Goal: Check status: Check status

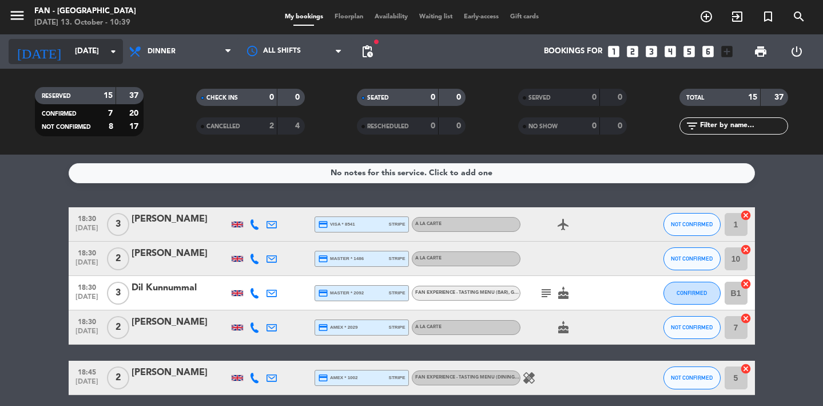
click at [89, 47] on input "[DATE]" at bounding box center [119, 51] width 101 height 21
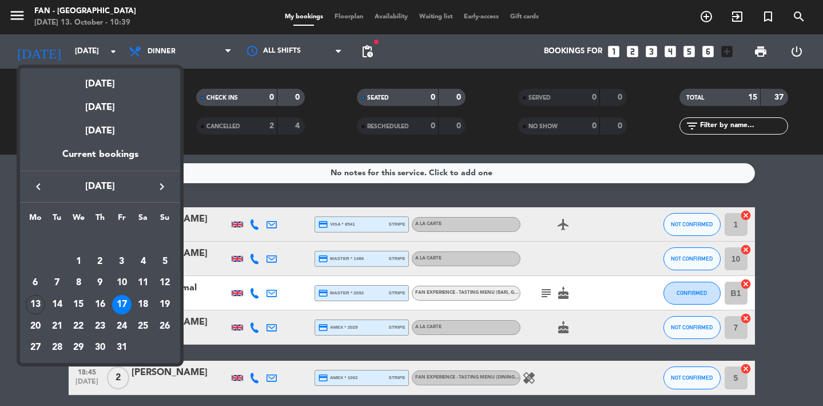
click at [223, 151] on div at bounding box center [411, 203] width 823 height 406
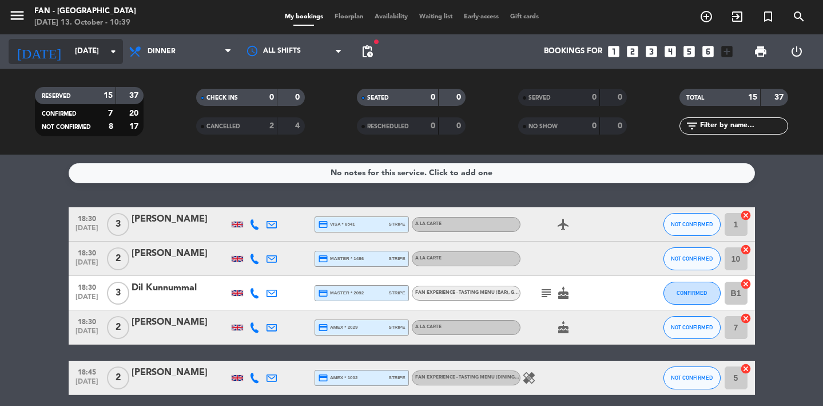
click at [69, 53] on input "[DATE]" at bounding box center [119, 51] width 101 height 21
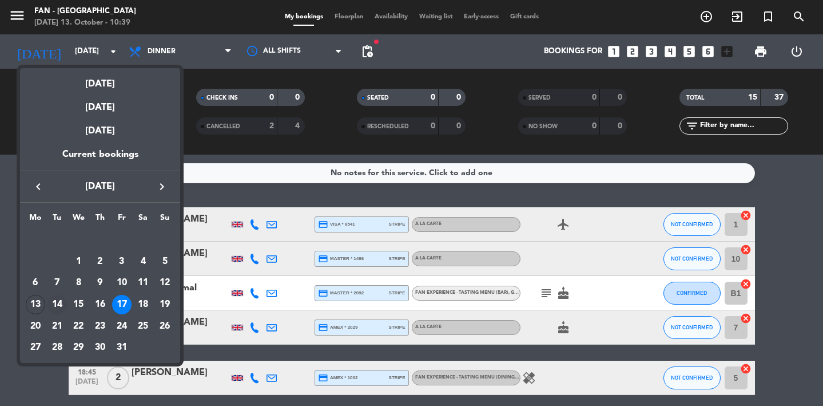
click at [57, 300] on div "14" at bounding box center [56, 304] width 19 height 19
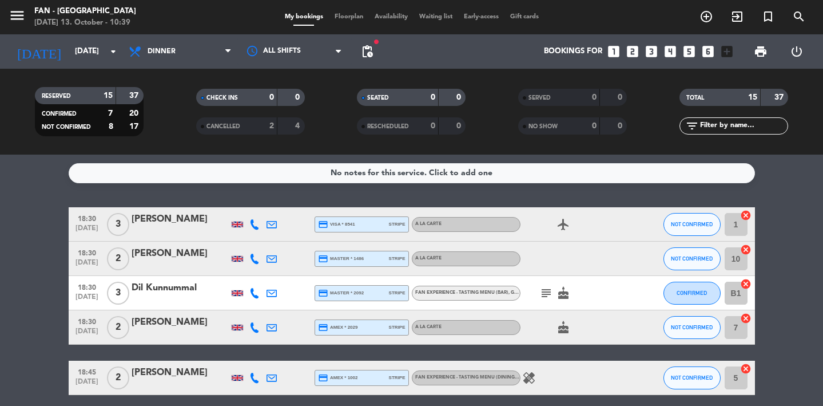
type input "[DATE]"
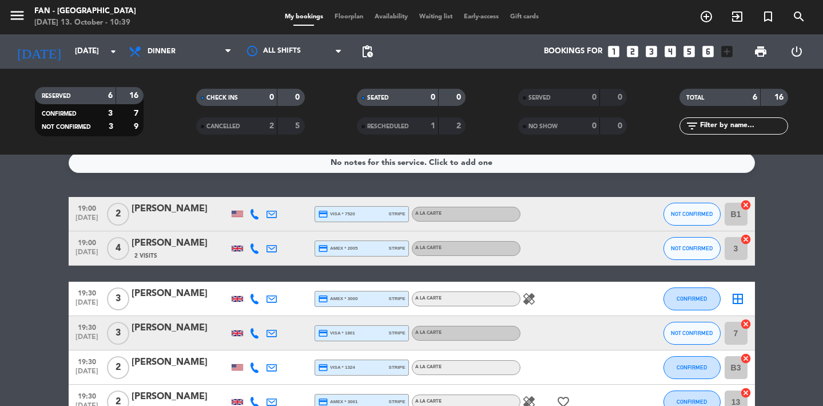
scroll to position [22, 0]
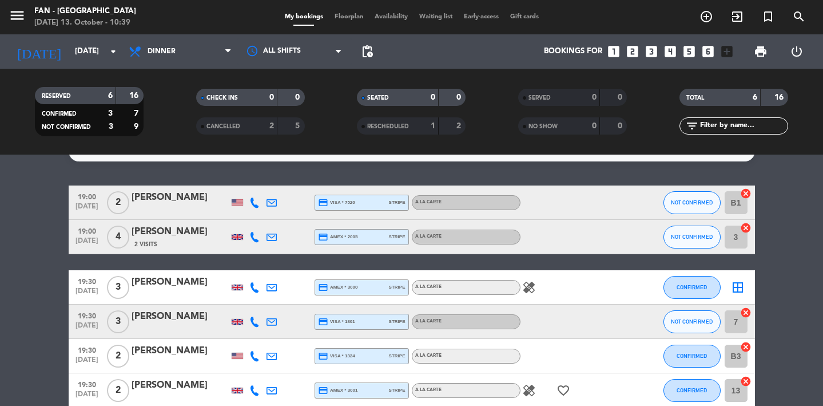
click at [143, 243] on span "2 Visits" at bounding box center [145, 244] width 23 height 9
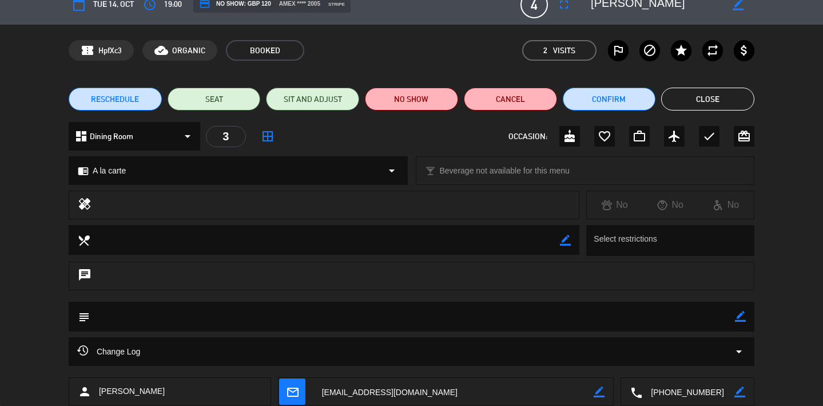
scroll to position [0, 0]
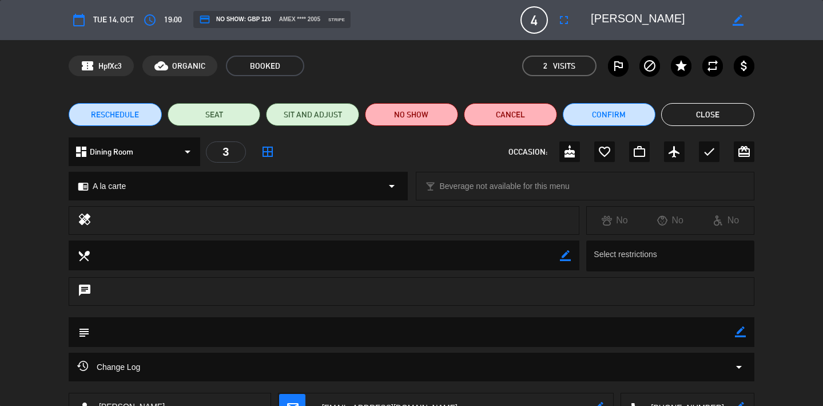
click at [681, 113] on button "Close" at bounding box center [708, 114] width 93 height 23
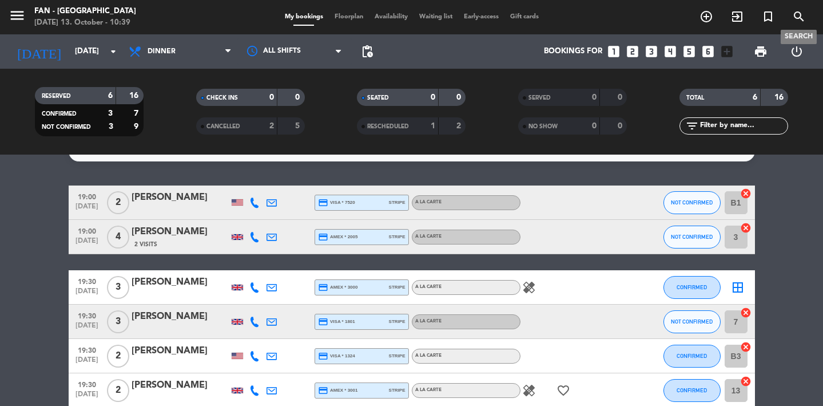
click at [802, 14] on icon "search" at bounding box center [800, 17] width 14 height 14
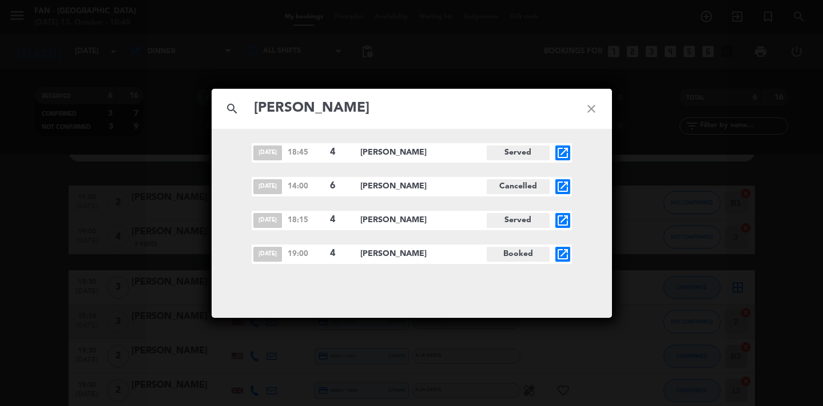
type input "[PERSON_NAME]"
click at [595, 112] on icon "close" at bounding box center [591, 108] width 41 height 41
click at [589, 110] on icon "close" at bounding box center [591, 108] width 41 height 41
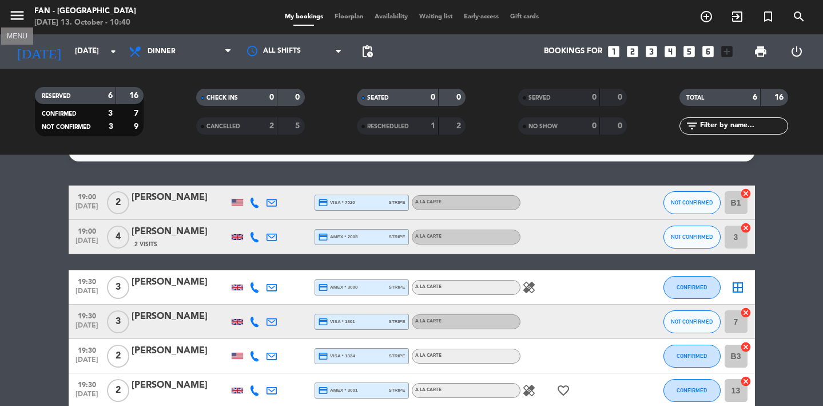
click at [15, 19] on icon "menu" at bounding box center [17, 15] width 17 height 17
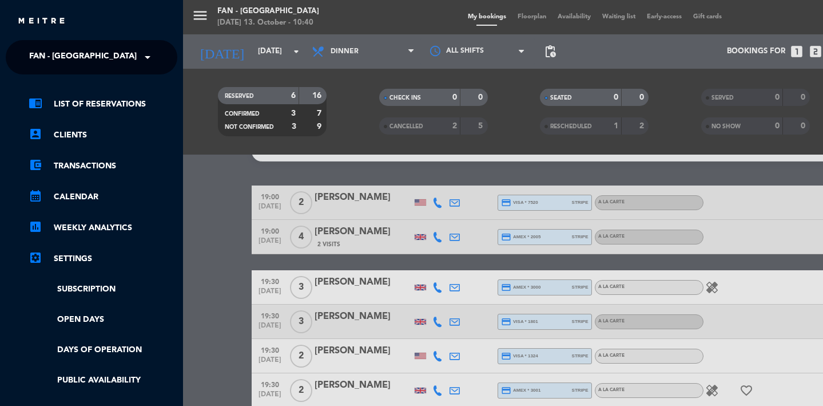
click at [799, 21] on div "menu Fan - [GEOGRAPHIC_DATA] [DATE] 13. October - 10:40 My bookings Floorplan A…" at bounding box center [594, 203] width 823 height 406
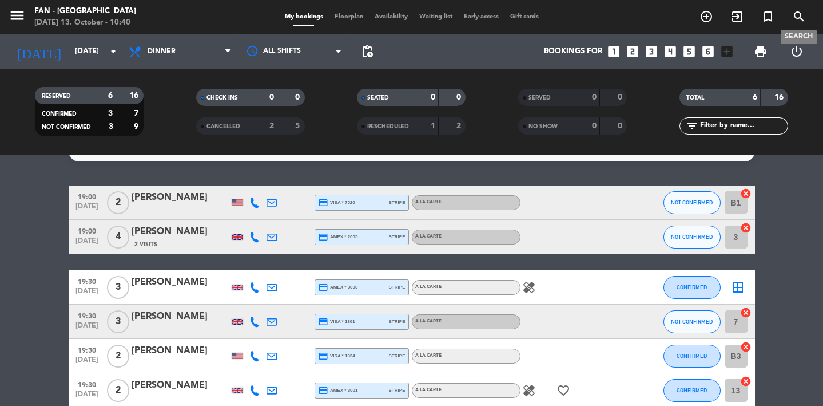
click at [799, 20] on icon "search" at bounding box center [800, 17] width 14 height 14
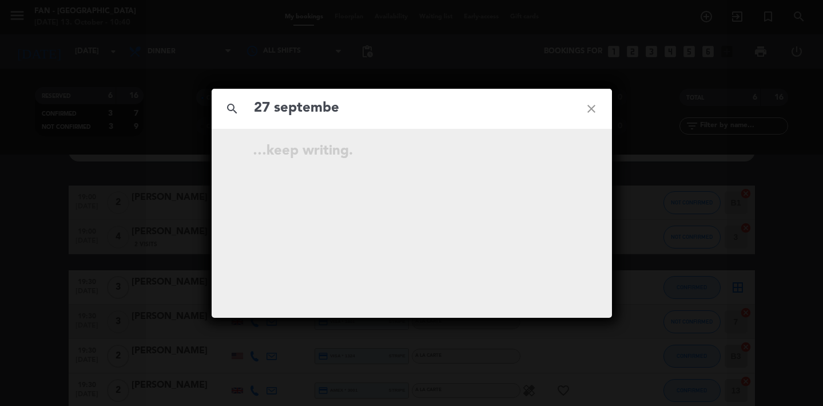
type input "[DATE]"
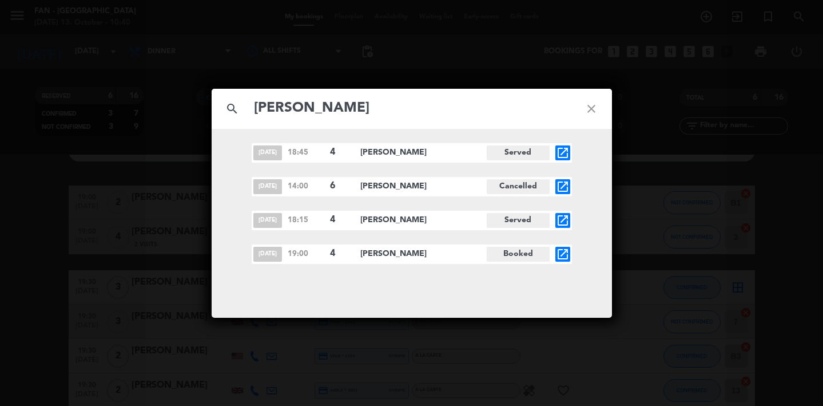
click at [349, 111] on input "[PERSON_NAME]" at bounding box center [412, 108] width 318 height 23
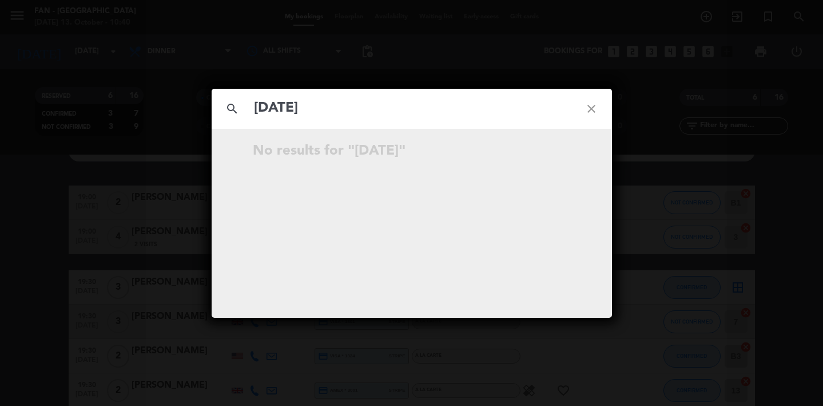
type input "[DATE]"
click at [589, 112] on icon "close" at bounding box center [591, 108] width 41 height 41
click at [593, 111] on icon "close" at bounding box center [591, 108] width 41 height 41
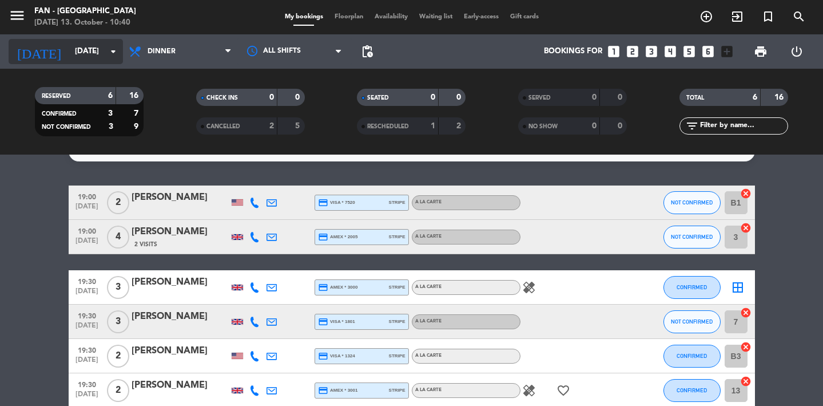
click at [77, 47] on input "[DATE]" at bounding box center [119, 51] width 101 height 21
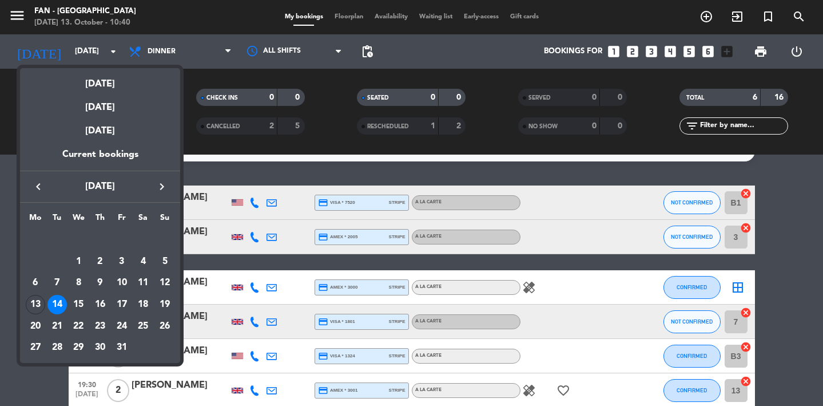
click at [31, 192] on icon "keyboard_arrow_left" at bounding box center [38, 187] width 14 height 14
click at [139, 326] on div "27" at bounding box center [142, 325] width 19 height 19
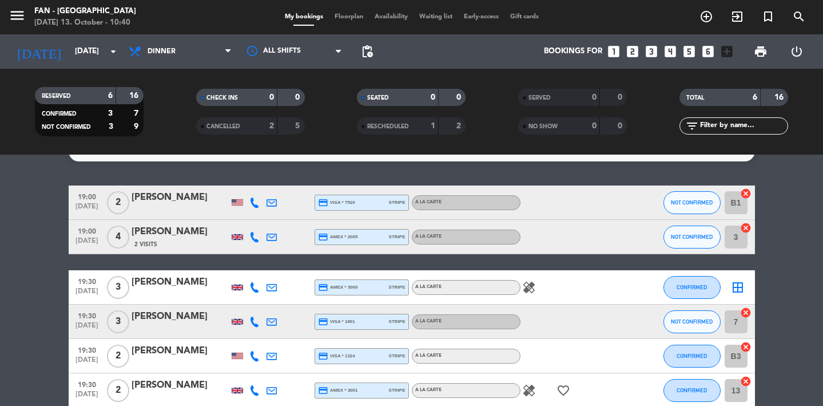
type input "[DATE]"
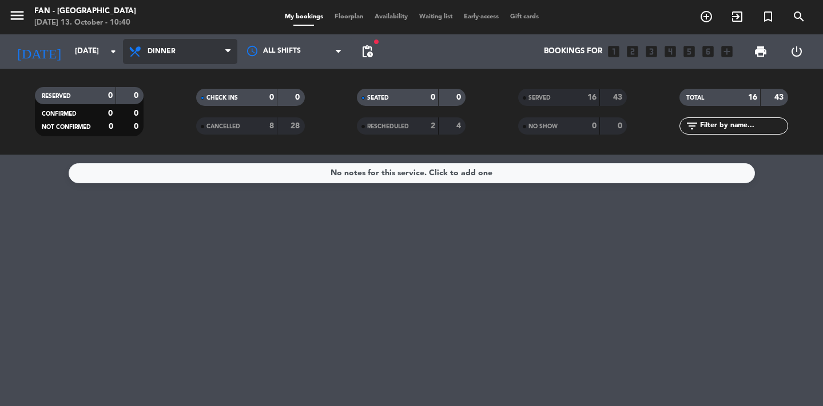
click at [176, 48] on span "Dinner" at bounding box center [180, 51] width 114 height 25
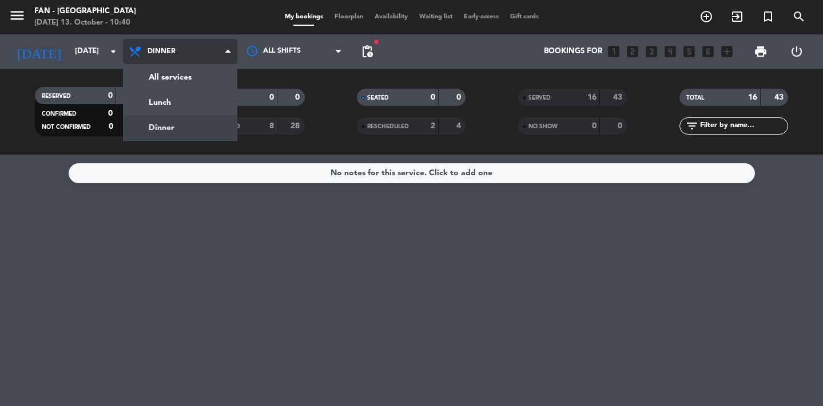
click at [200, 120] on div "menu Fan - [GEOGRAPHIC_DATA] [DATE] 13. October - 10:40 My bookings Floorplan A…" at bounding box center [411, 77] width 823 height 155
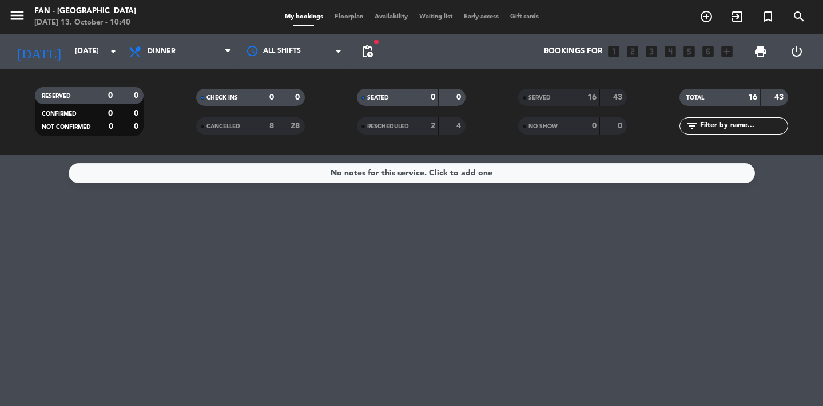
click at [621, 96] on strong "43" at bounding box center [618, 97] width 11 height 8
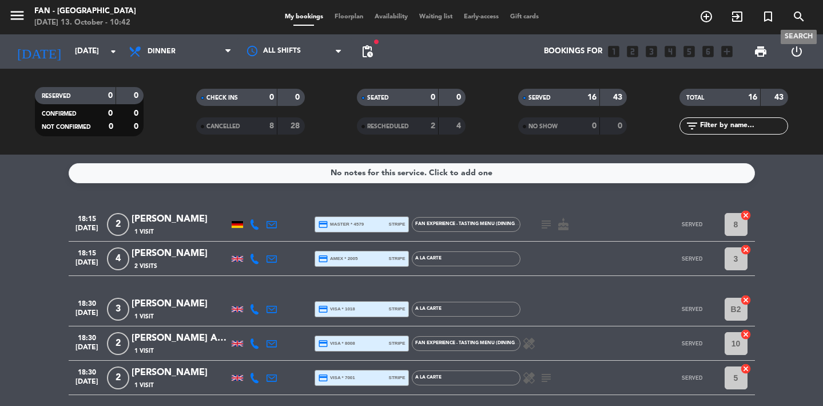
click at [804, 15] on icon "search" at bounding box center [800, 17] width 14 height 14
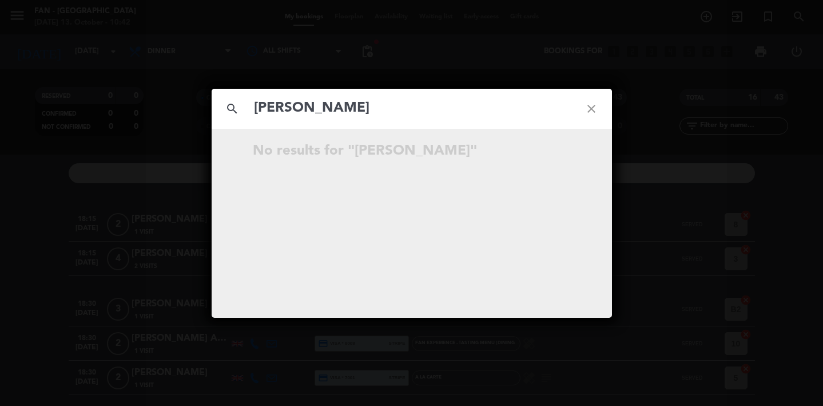
type input "[PERSON_NAME]"
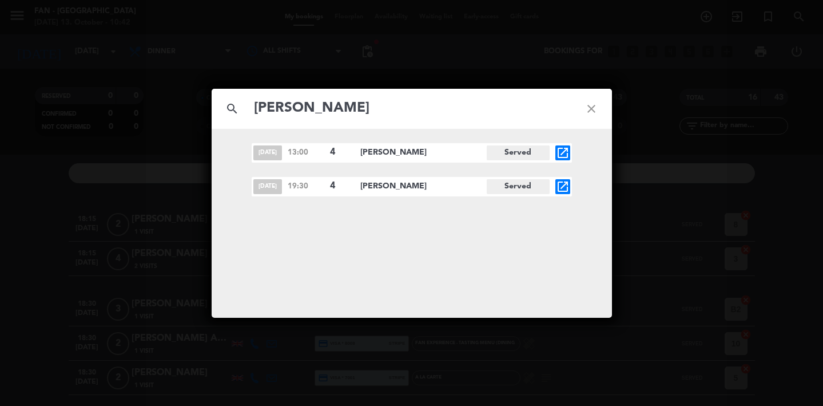
click at [567, 184] on icon "open_in_new" at bounding box center [563, 187] width 14 height 14
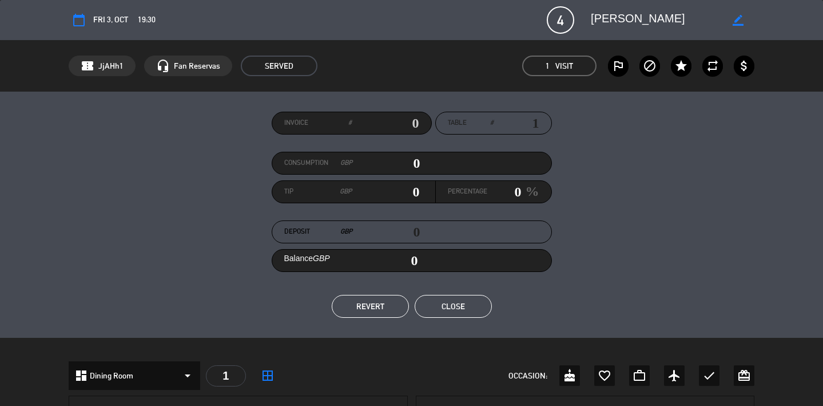
click at [452, 312] on button "Close" at bounding box center [453, 306] width 77 height 23
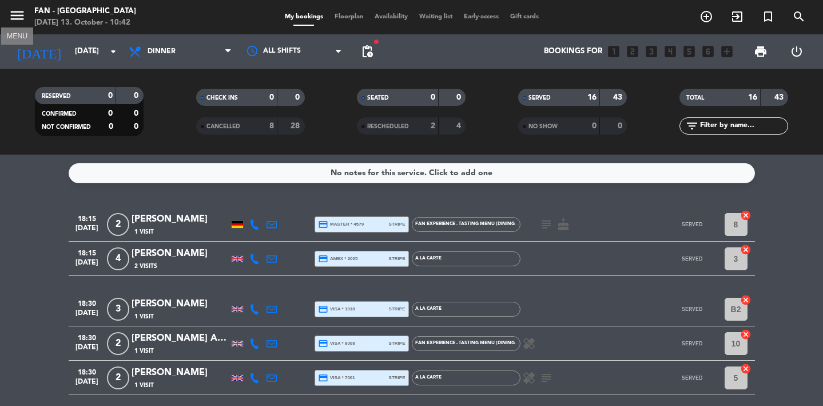
click at [20, 14] on icon "menu" at bounding box center [17, 15] width 17 height 17
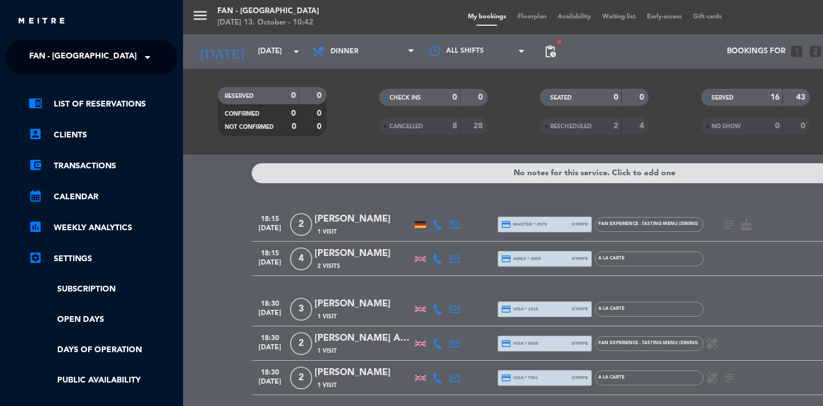
click at [212, 57] on div "menu Fan - [GEOGRAPHIC_DATA] [DATE] 13. October - 10:42 My bookings Floorplan A…" at bounding box center [594, 203] width 823 height 406
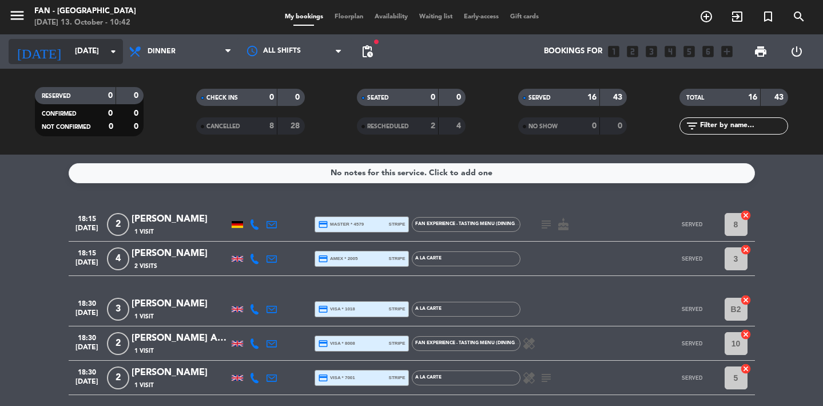
click at [90, 46] on input "[DATE]" at bounding box center [119, 51] width 101 height 21
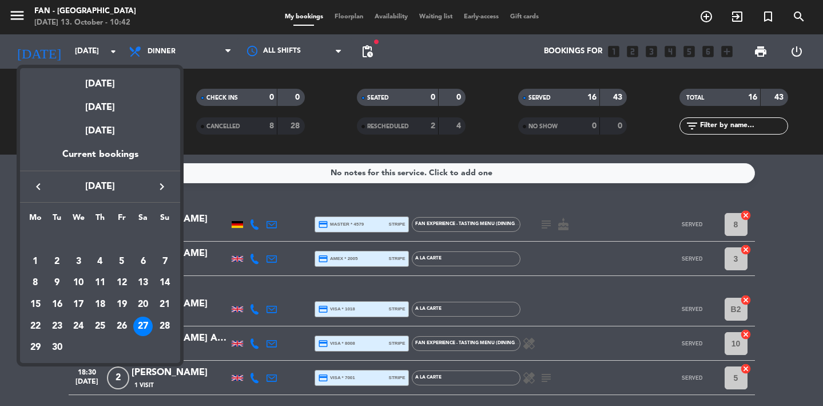
click at [165, 188] on icon "keyboard_arrow_right" at bounding box center [162, 187] width 14 height 14
click at [120, 252] on div "3" at bounding box center [121, 261] width 19 height 19
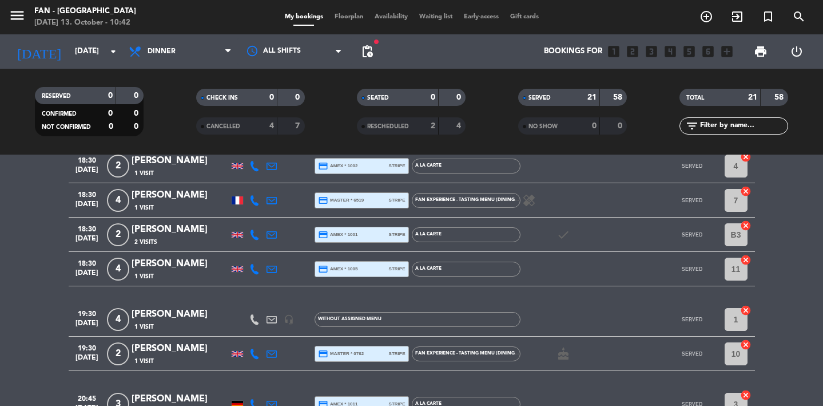
scroll to position [254, 0]
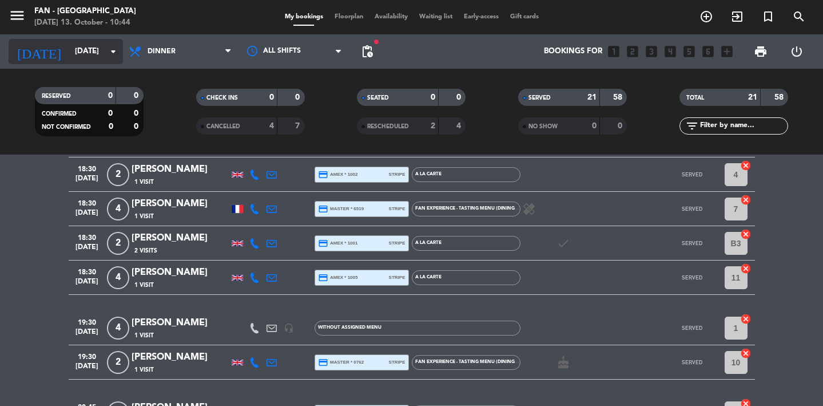
click at [78, 47] on input "[DATE]" at bounding box center [119, 51] width 101 height 21
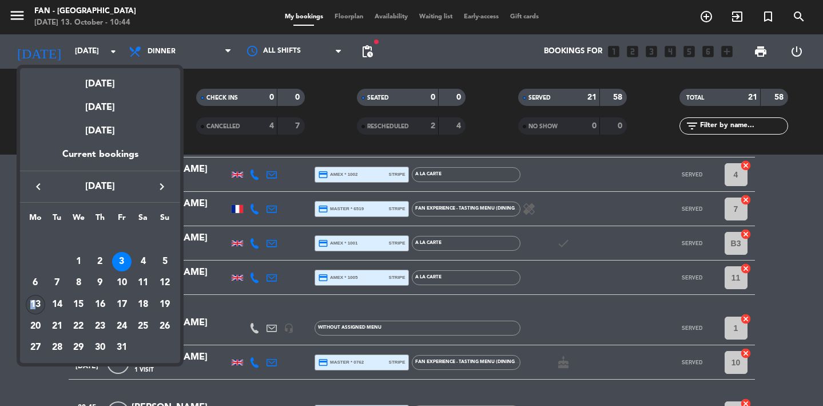
click at [35, 298] on div "13" at bounding box center [35, 304] width 19 height 19
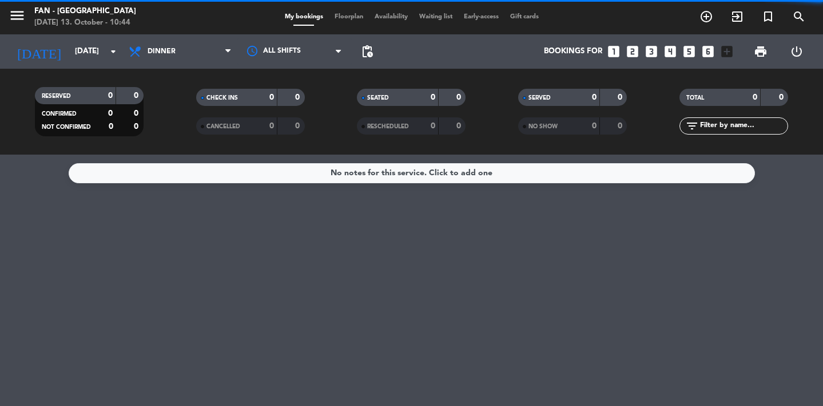
scroll to position [0, 0]
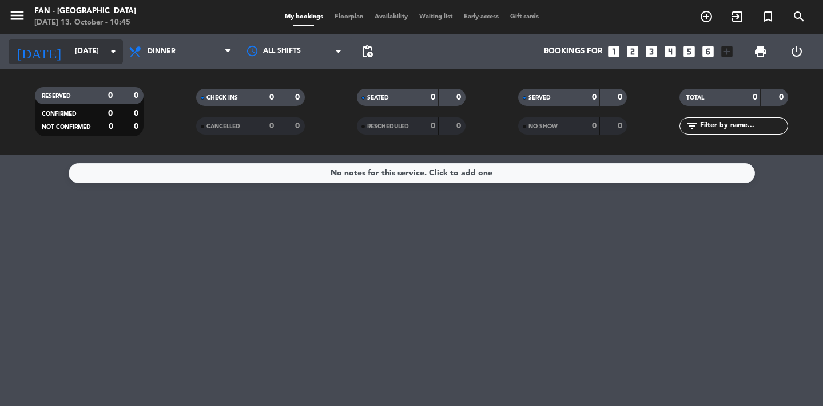
click at [69, 53] on input "[DATE]" at bounding box center [119, 51] width 101 height 21
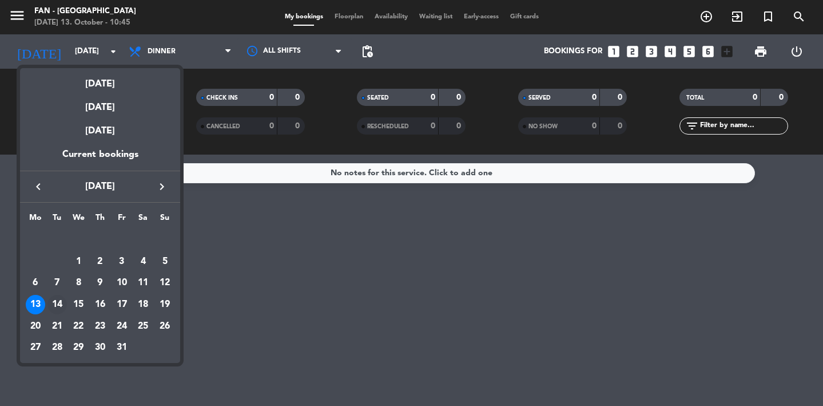
click at [55, 306] on div "14" at bounding box center [56, 304] width 19 height 19
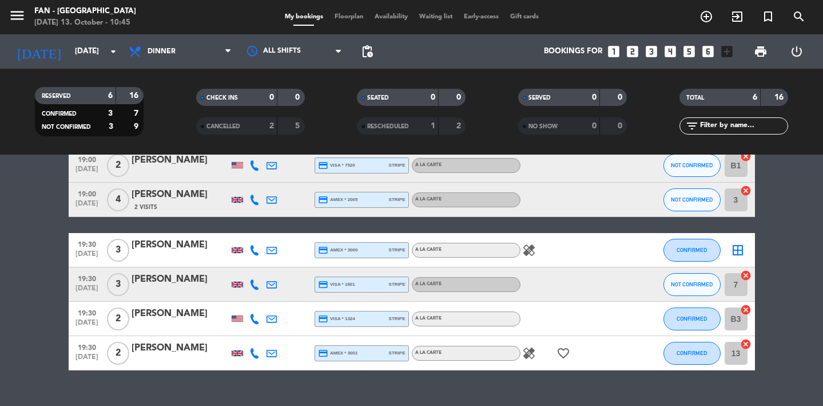
scroll to position [81, 0]
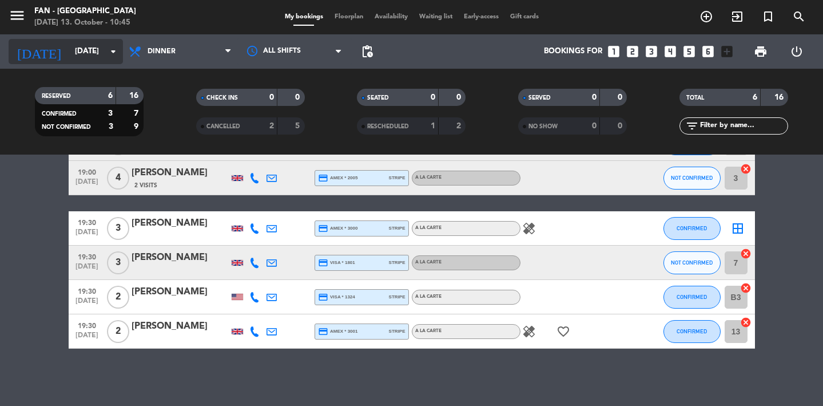
click at [71, 54] on input "[DATE]" at bounding box center [119, 51] width 101 height 21
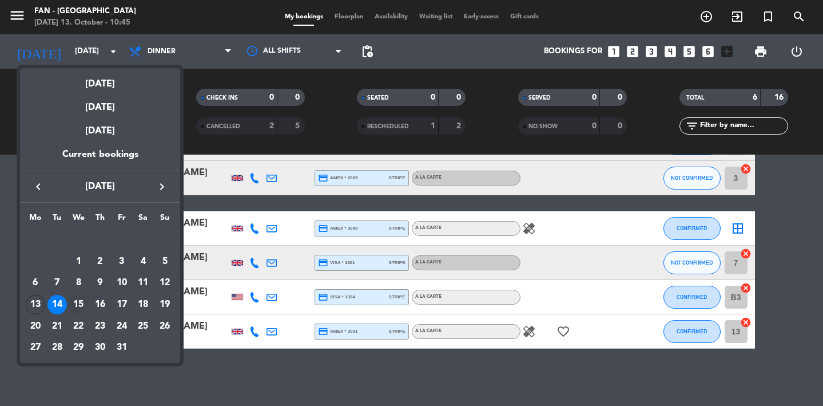
click at [77, 305] on div "15" at bounding box center [78, 304] width 19 height 19
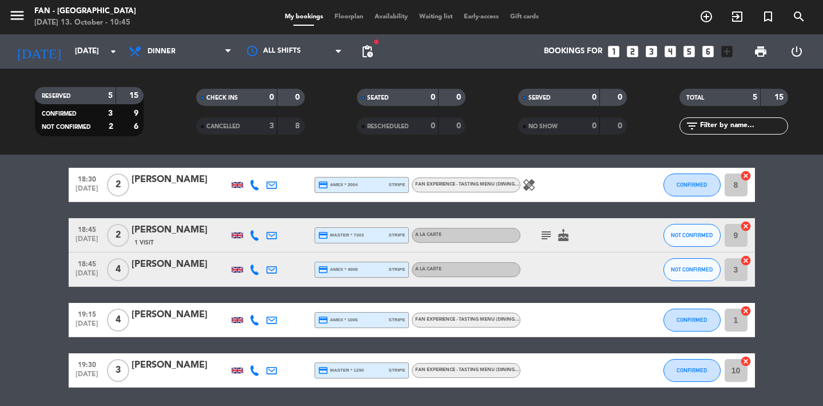
scroll to position [48, 0]
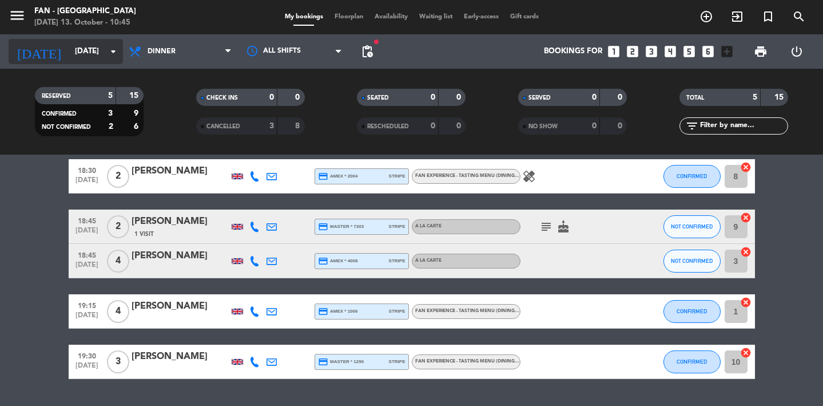
click at [75, 60] on input "[DATE]" at bounding box center [119, 51] width 101 height 21
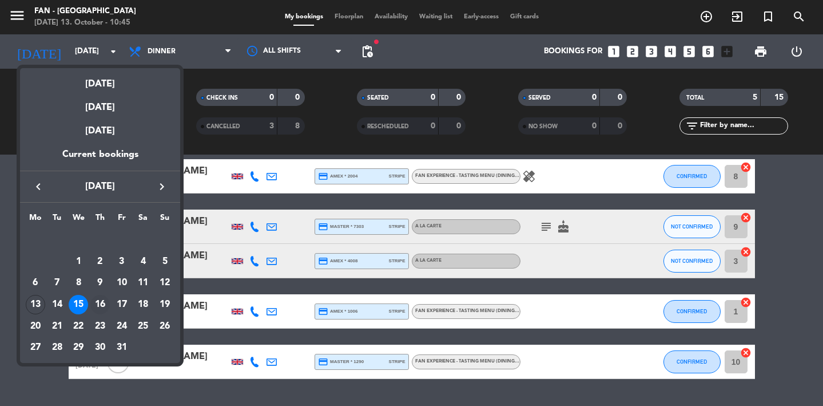
click at [105, 302] on div "16" at bounding box center [99, 304] width 19 height 19
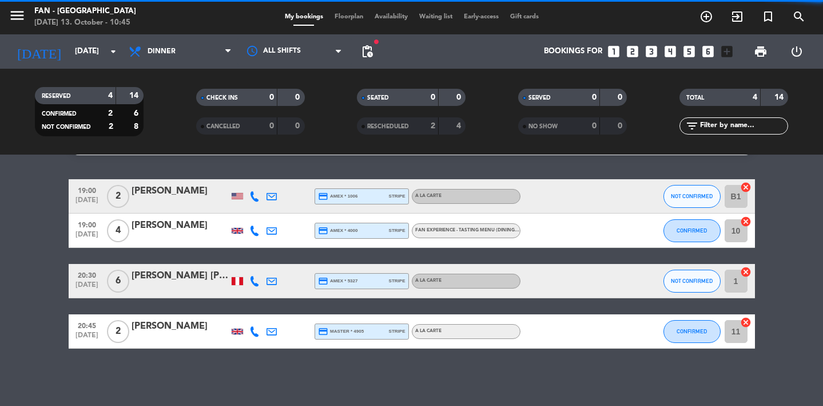
scroll to position [28, 0]
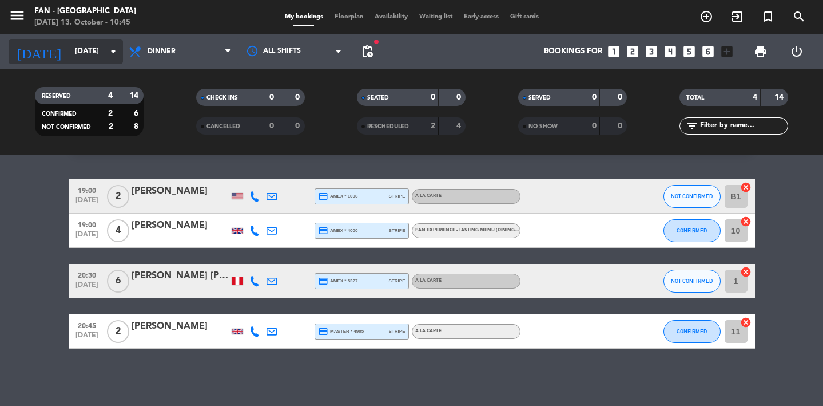
click at [69, 49] on input "[DATE]" at bounding box center [119, 51] width 101 height 21
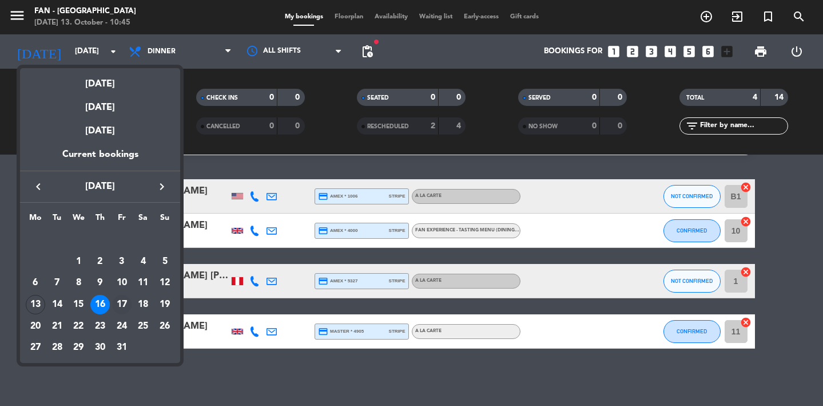
click at [123, 306] on div "17" at bounding box center [121, 304] width 19 height 19
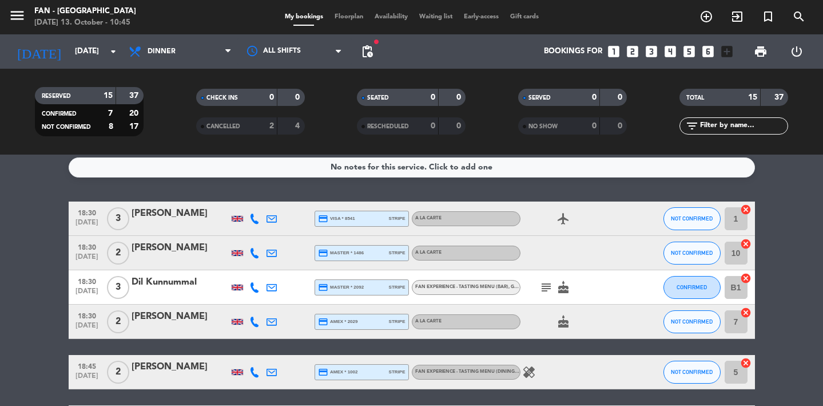
scroll to position [0, 0]
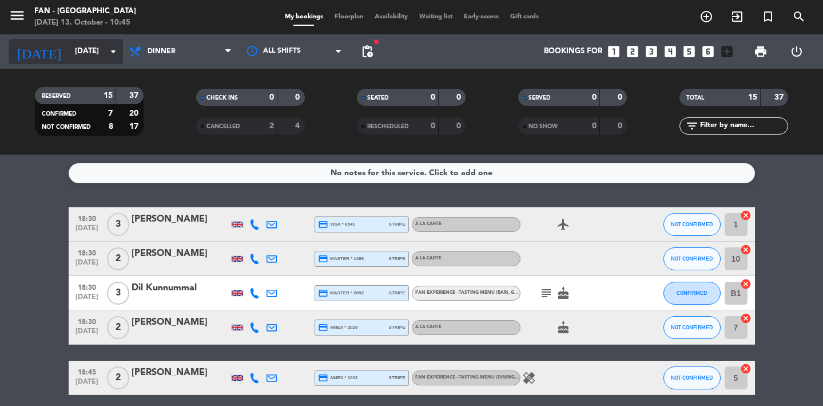
click at [72, 53] on input "[DATE]" at bounding box center [119, 51] width 101 height 21
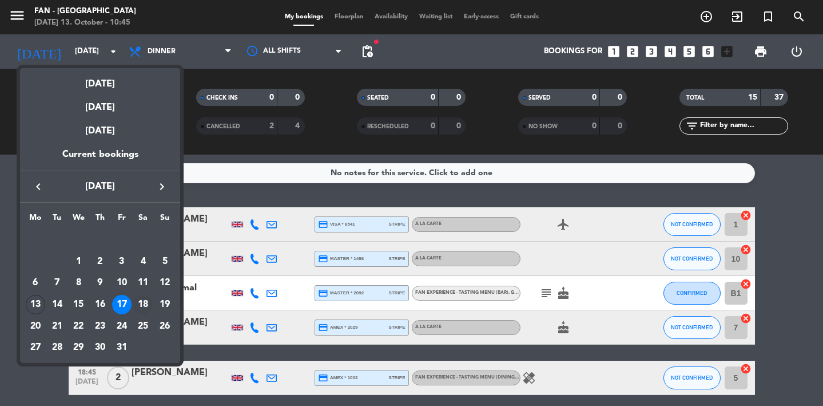
click at [141, 302] on div "18" at bounding box center [142, 304] width 19 height 19
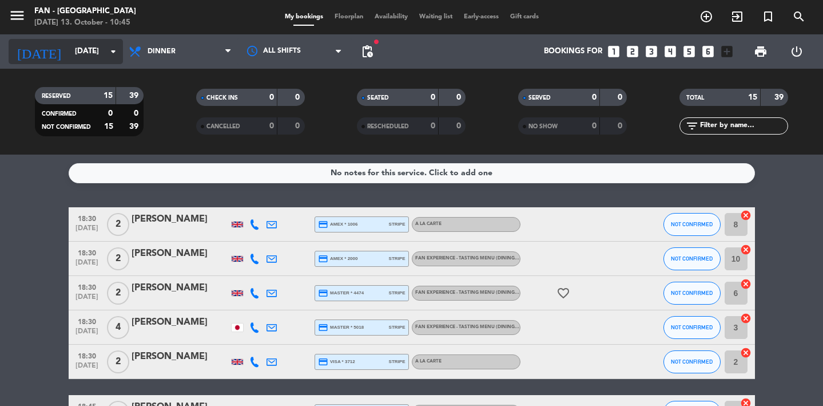
click at [69, 41] on input "[DATE]" at bounding box center [119, 51] width 101 height 21
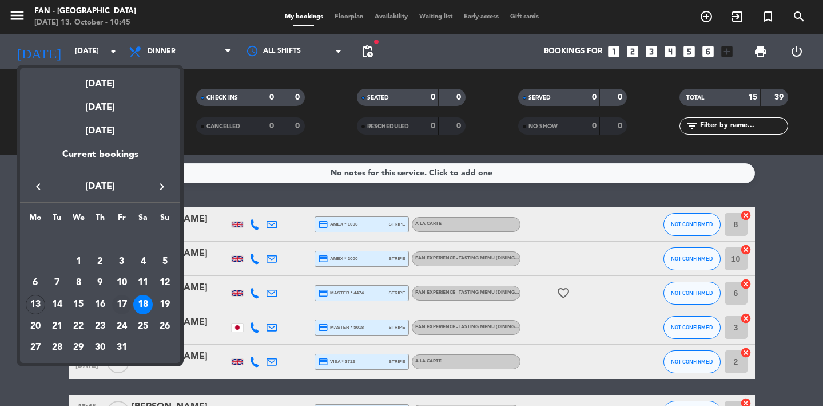
click at [125, 304] on div "17" at bounding box center [121, 304] width 19 height 19
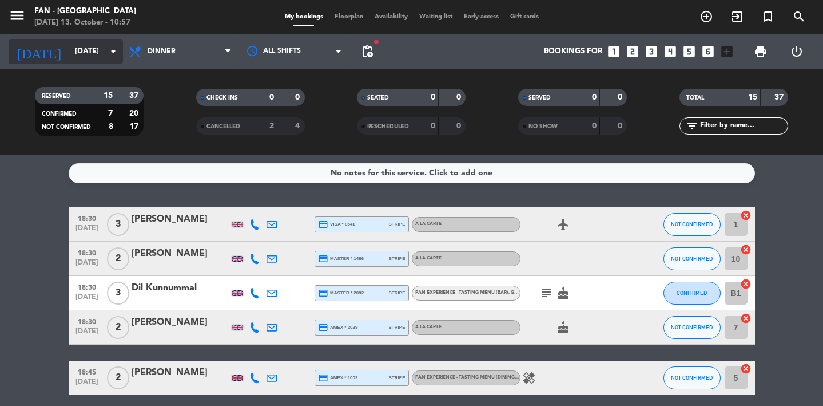
click at [77, 47] on input "[DATE]" at bounding box center [119, 51] width 101 height 21
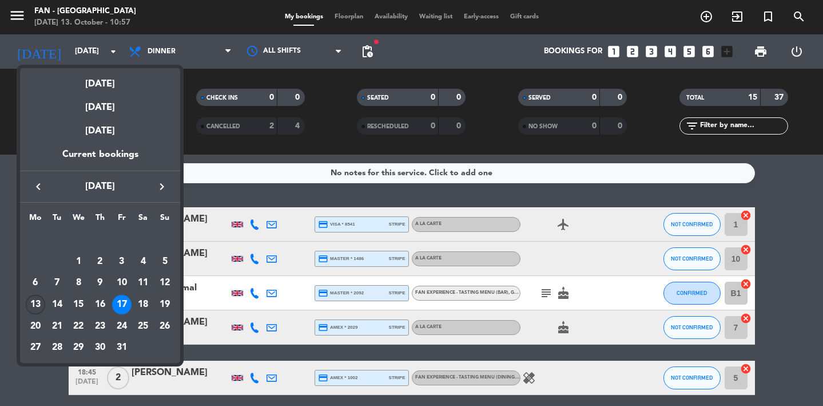
click at [38, 306] on div "13" at bounding box center [35, 304] width 19 height 19
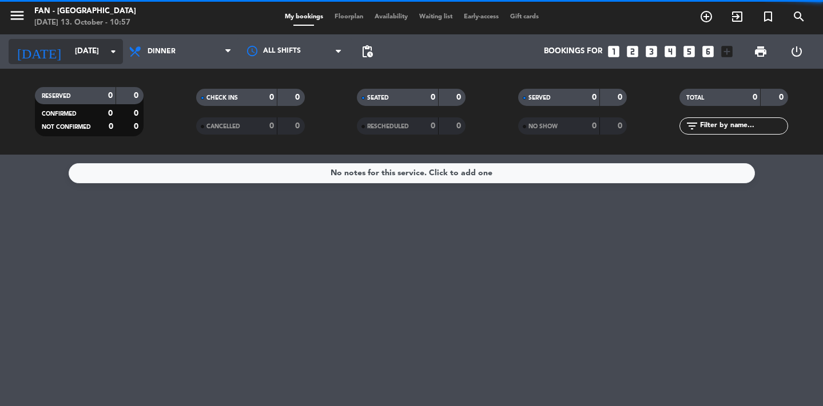
click at [78, 55] on input "[DATE]" at bounding box center [119, 51] width 101 height 21
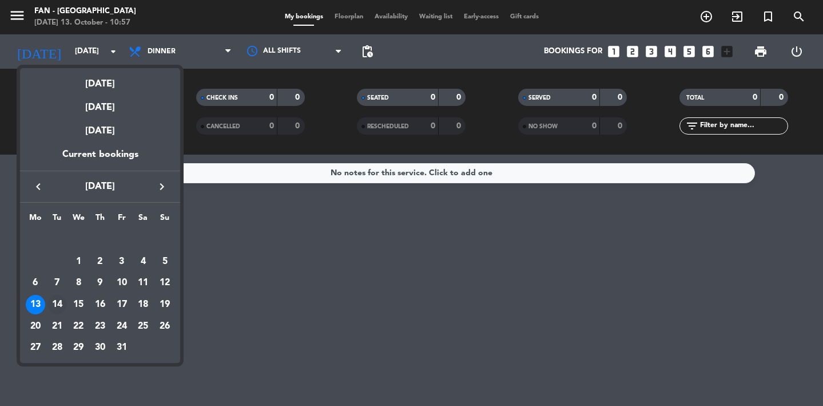
click at [60, 307] on div "14" at bounding box center [56, 304] width 19 height 19
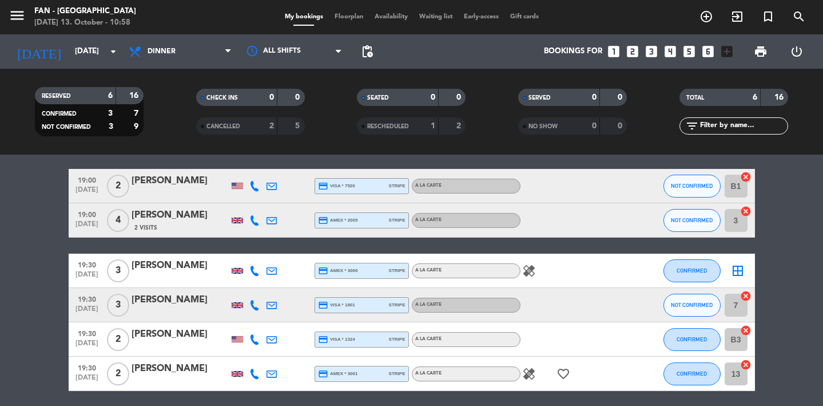
scroll to position [41, 0]
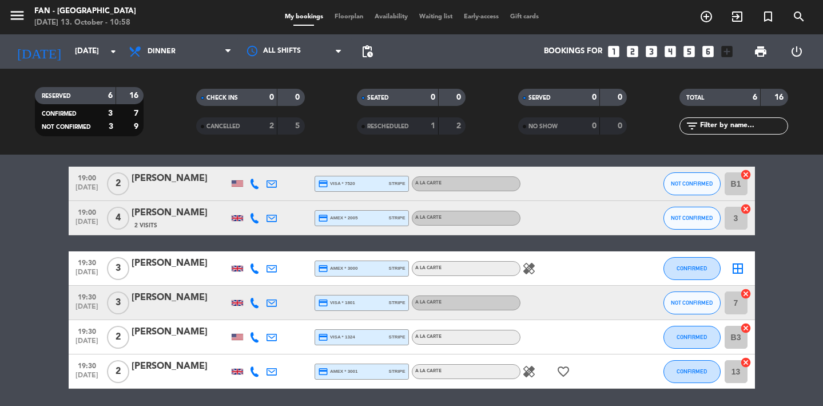
click at [529, 269] on icon "healing" at bounding box center [529, 269] width 14 height 14
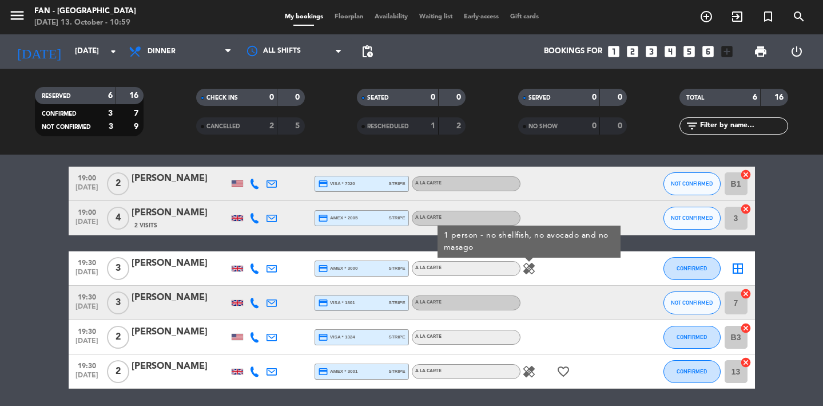
click at [533, 369] on icon "healing" at bounding box center [529, 372] width 14 height 14
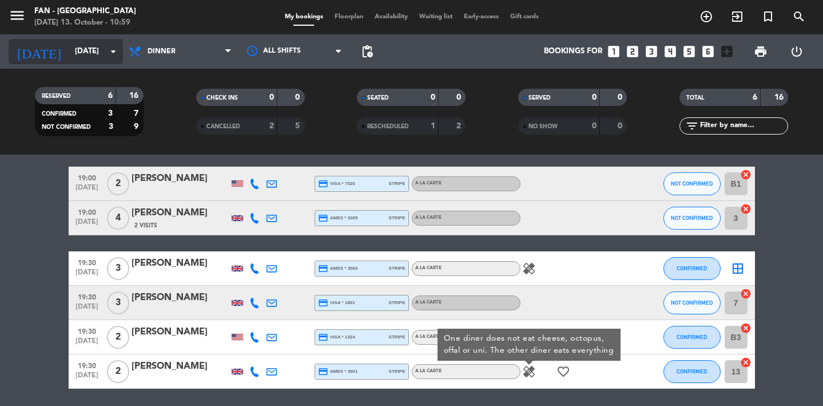
click at [91, 53] on input "[DATE]" at bounding box center [119, 51] width 101 height 21
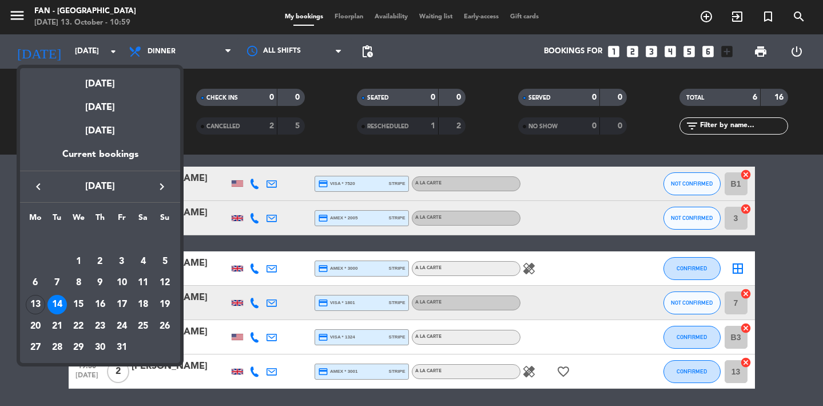
click at [207, 142] on div at bounding box center [411, 203] width 823 height 406
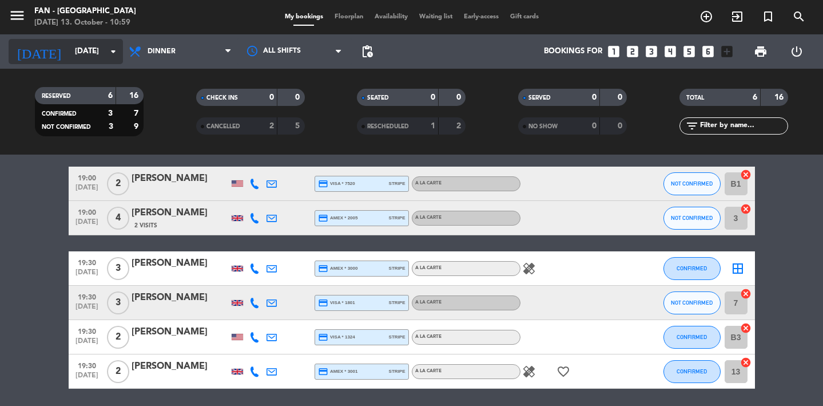
click at [86, 60] on input "[DATE]" at bounding box center [119, 51] width 101 height 21
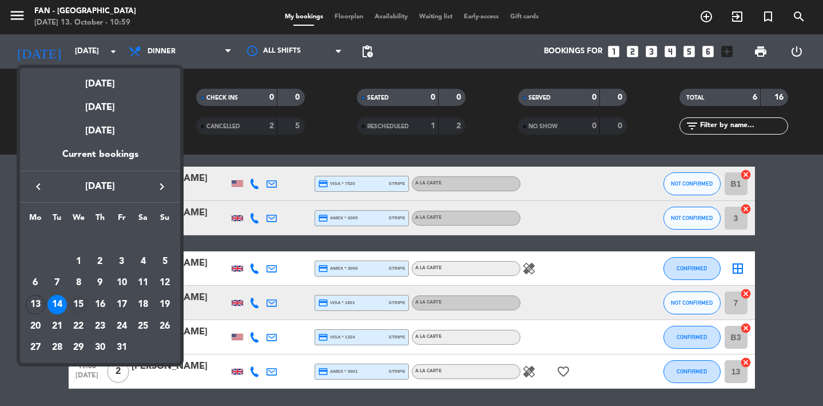
click at [79, 308] on div "15" at bounding box center [78, 304] width 19 height 19
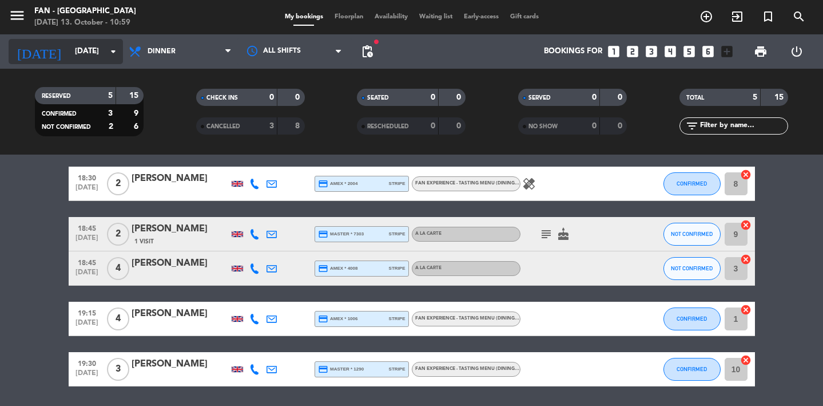
click at [69, 49] on input "[DATE]" at bounding box center [119, 51] width 101 height 21
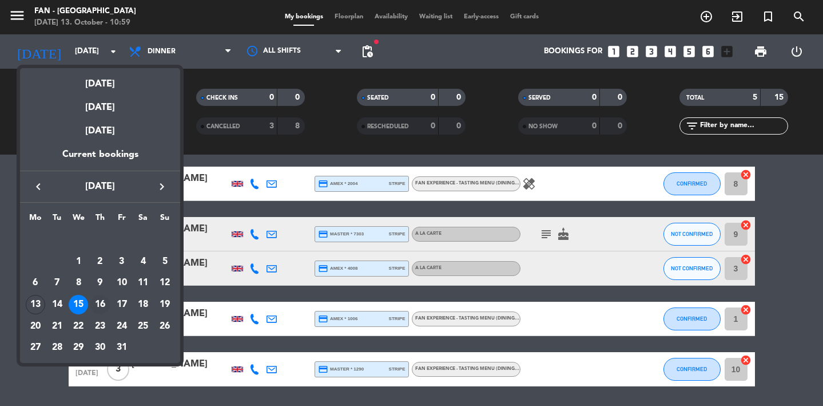
click at [103, 303] on div "16" at bounding box center [99, 304] width 19 height 19
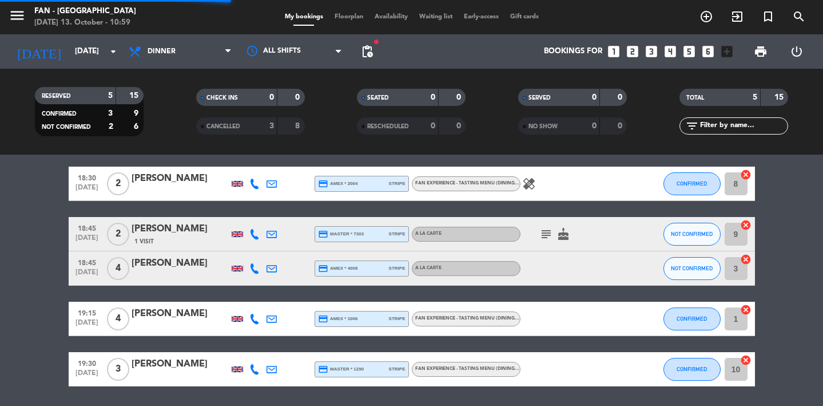
scroll to position [28, 0]
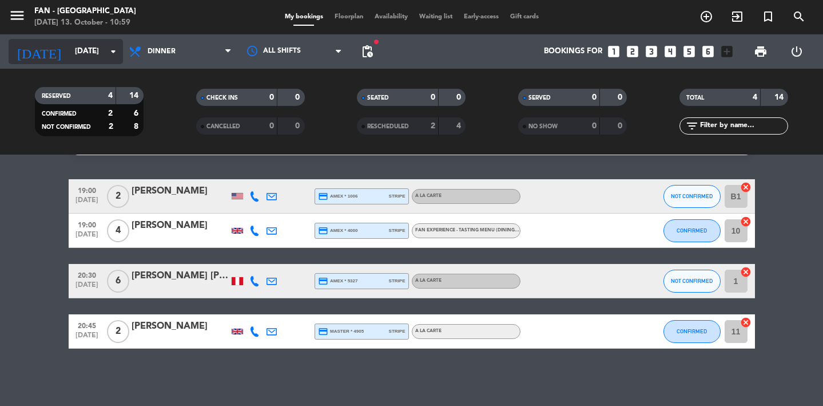
click at [74, 57] on input "[DATE]" at bounding box center [119, 51] width 101 height 21
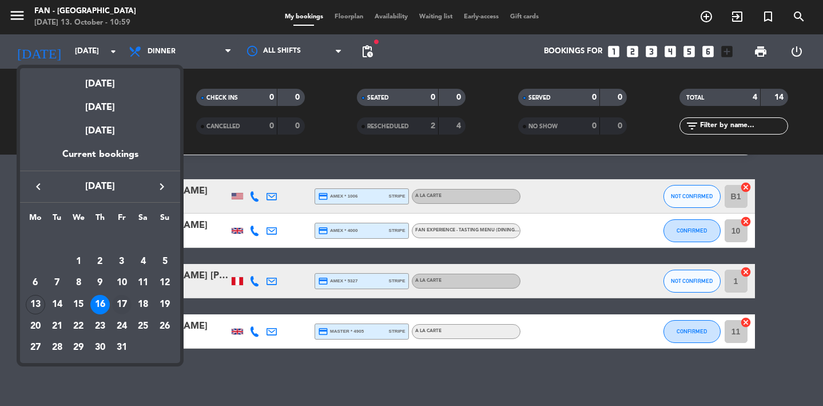
click at [119, 303] on div "17" at bounding box center [121, 304] width 19 height 19
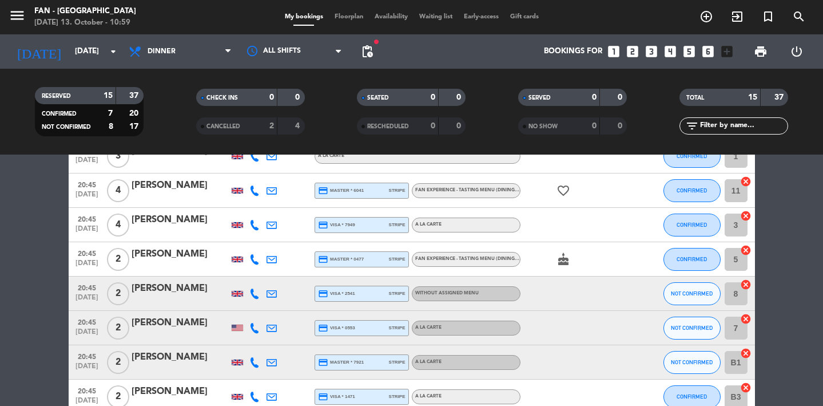
scroll to position [0, 0]
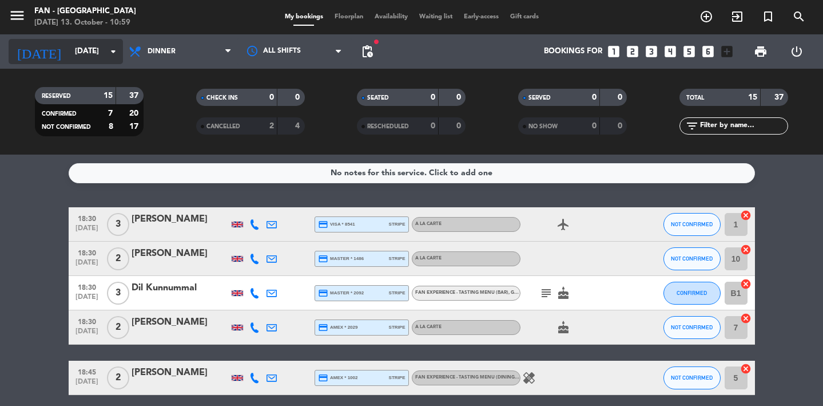
click at [74, 54] on input "[DATE]" at bounding box center [119, 51] width 101 height 21
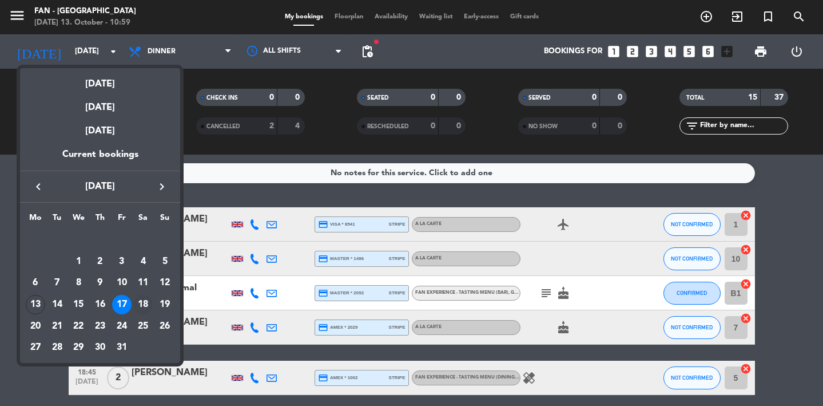
click at [143, 301] on div "18" at bounding box center [142, 304] width 19 height 19
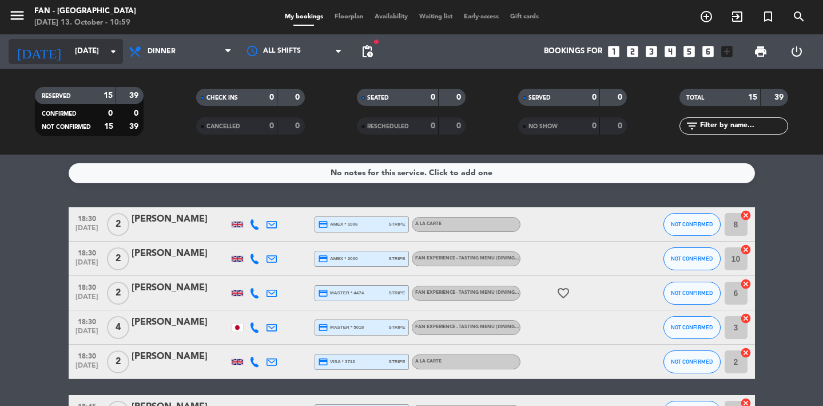
click at [87, 52] on input "[DATE]" at bounding box center [119, 51] width 101 height 21
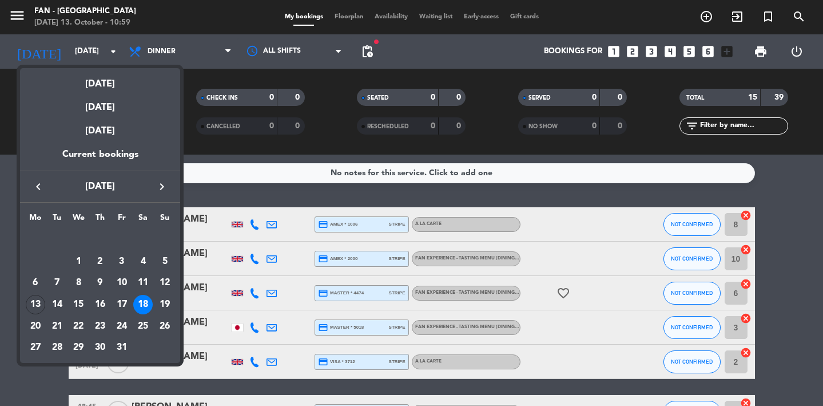
click at [159, 63] on div "next week this week previous week same week of previous year [DATE] [DATE] [DAT…" at bounding box center [100, 212] width 160 height 301
click at [173, 53] on div at bounding box center [411, 203] width 823 height 406
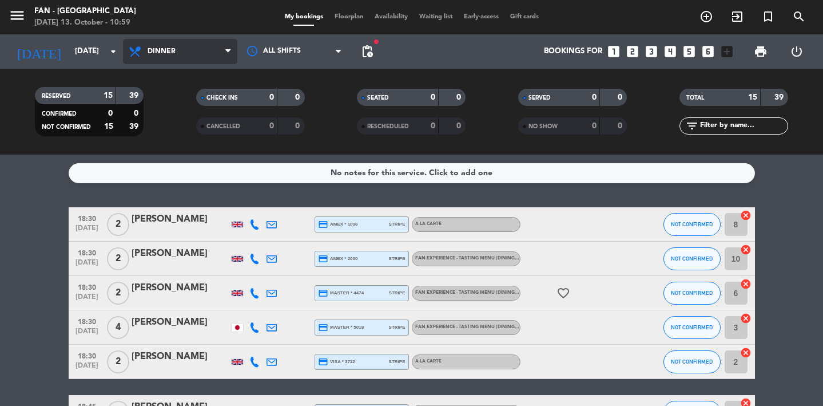
click at [169, 52] on span "Dinner" at bounding box center [162, 51] width 28 height 8
click at [163, 101] on div "menu Fan - [GEOGRAPHIC_DATA] [DATE] 13. October - 10:59 My bookings Floorplan A…" at bounding box center [411, 77] width 823 height 155
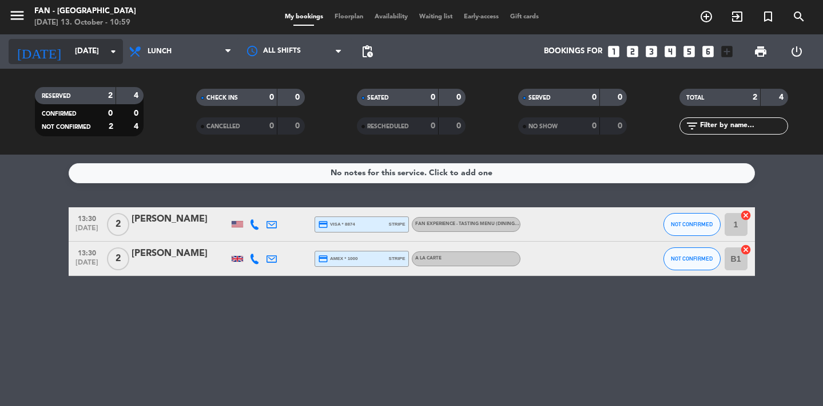
click at [95, 55] on input "[DATE]" at bounding box center [119, 51] width 101 height 21
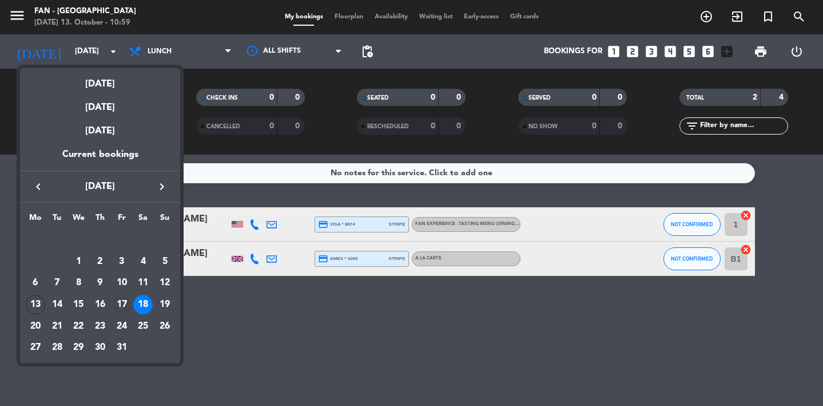
click at [119, 302] on div "17" at bounding box center [121, 304] width 19 height 19
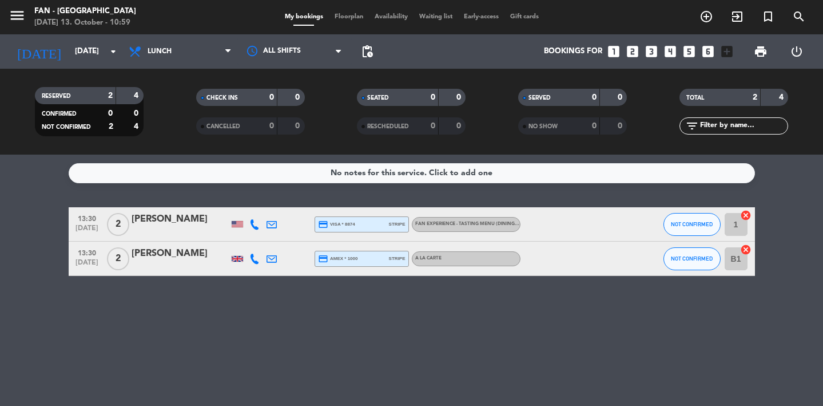
type input "[DATE]"
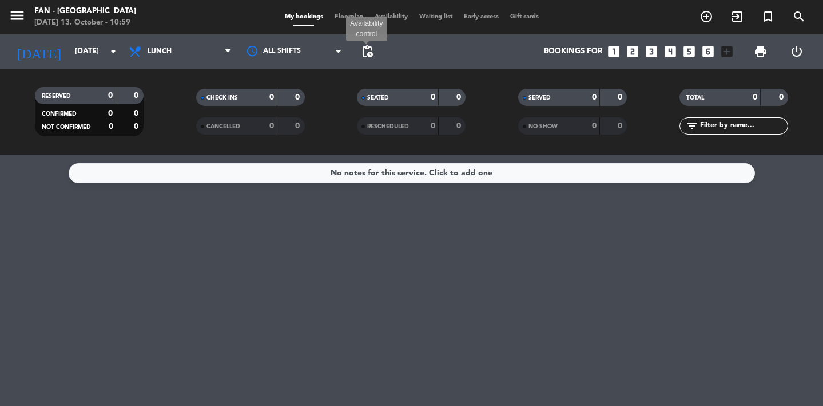
click at [369, 53] on span "pending_actions" at bounding box center [368, 52] width 14 height 14
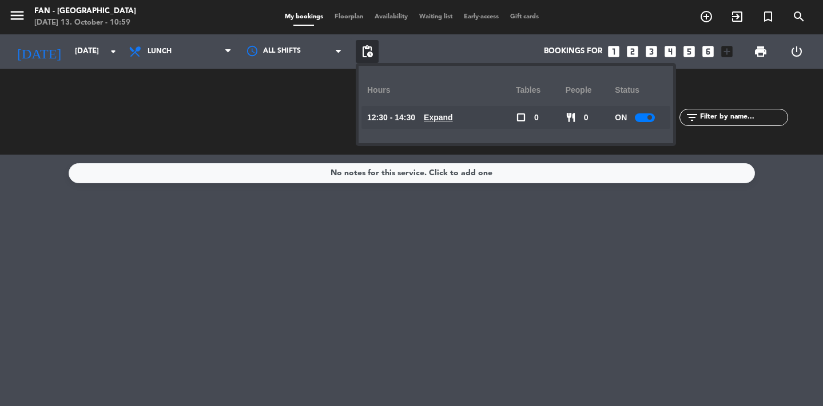
click at [448, 116] on u "Expand" at bounding box center [438, 117] width 29 height 9
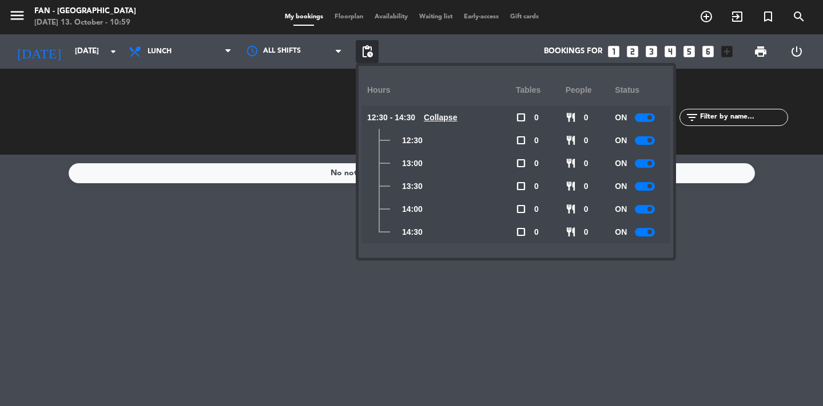
click at [300, 240] on div "No notes for this service. Click to add one" at bounding box center [411, 280] width 823 height 251
